Goal: Transaction & Acquisition: Purchase product/service

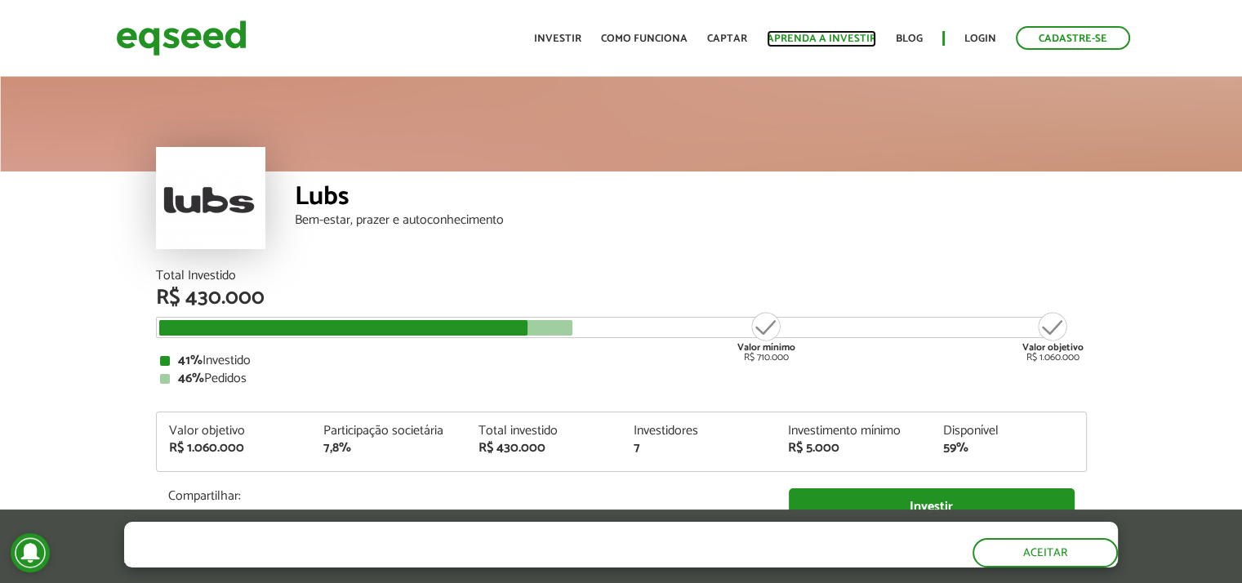
click at [799, 42] on link "Aprenda a investir" at bounding box center [821, 38] width 109 height 11
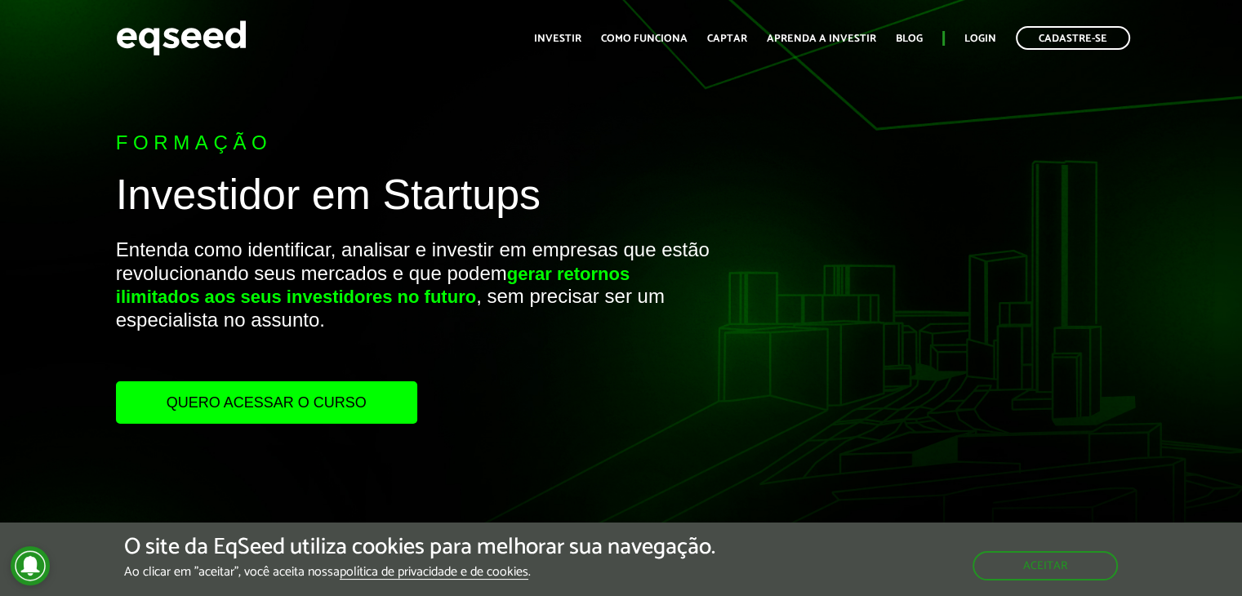
click at [223, 63] on header "Cadastre-se Toggle navigation Toggle navigation Início Investir Como funciona C…" at bounding box center [621, 38] width 1242 height 76
click at [206, 40] on img at bounding box center [181, 37] width 131 height 43
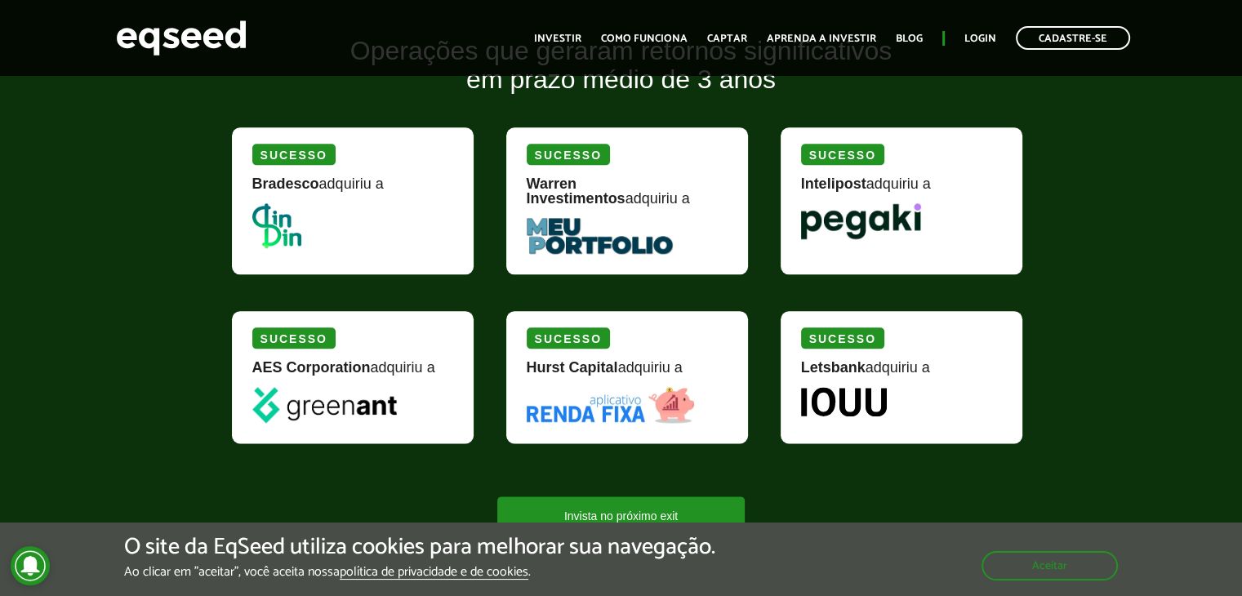
scroll to position [1999, 0]
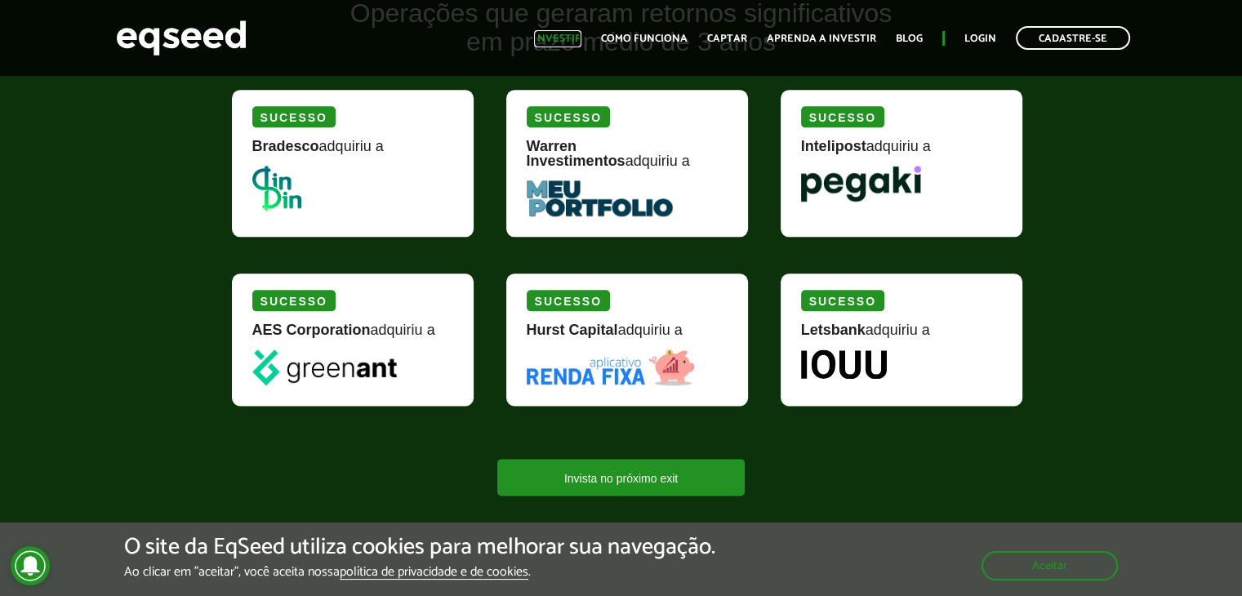
click at [581, 33] on link "Investir" at bounding box center [557, 38] width 47 height 11
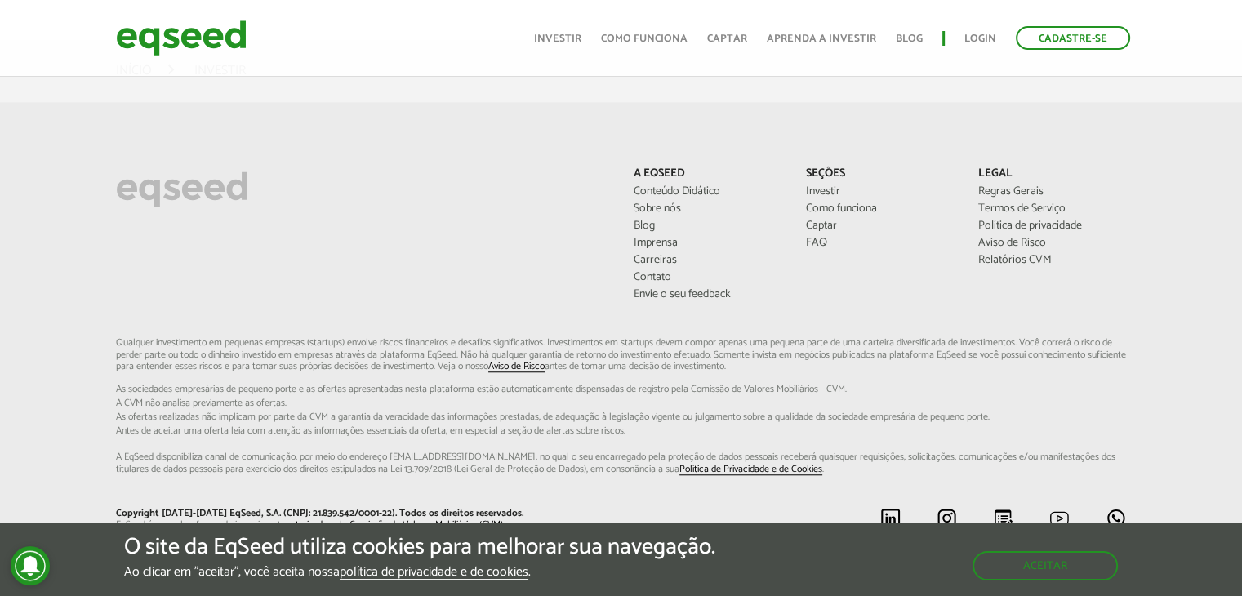
scroll to position [1230, 0]
